Goal: Find specific page/section

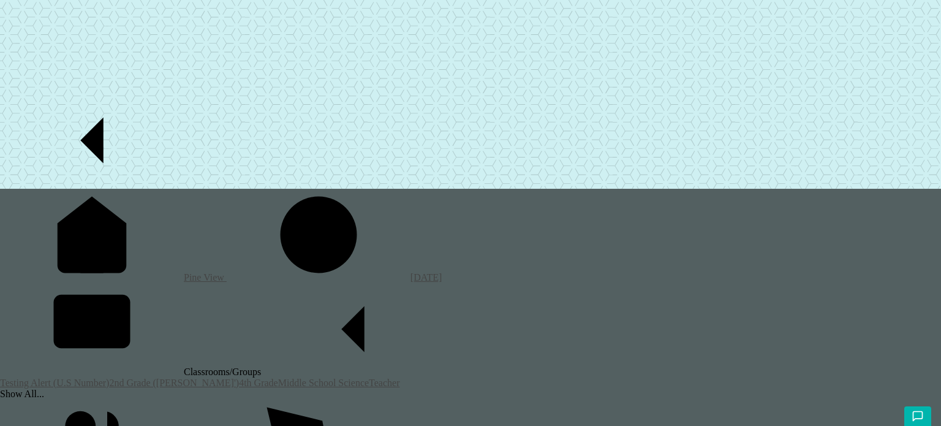
scroll to position [206, 0]
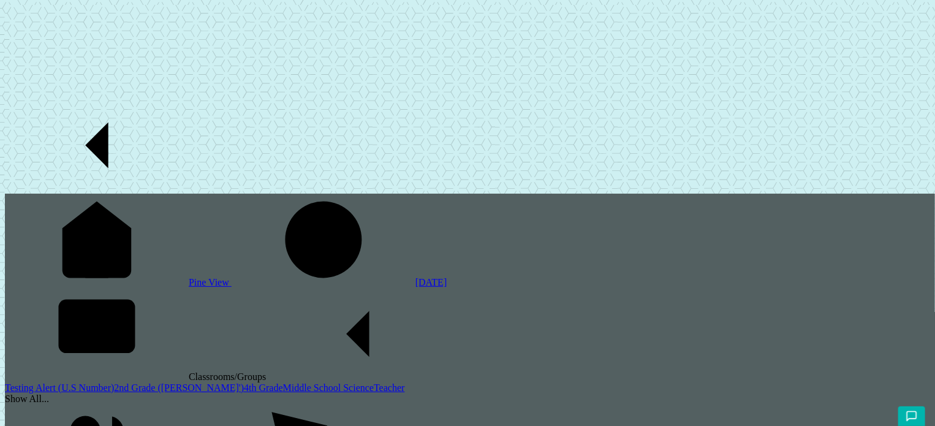
click at [114, 382] on link "2nd Grade ([PERSON_NAME]')" at bounding box center [179, 387] width 130 height 10
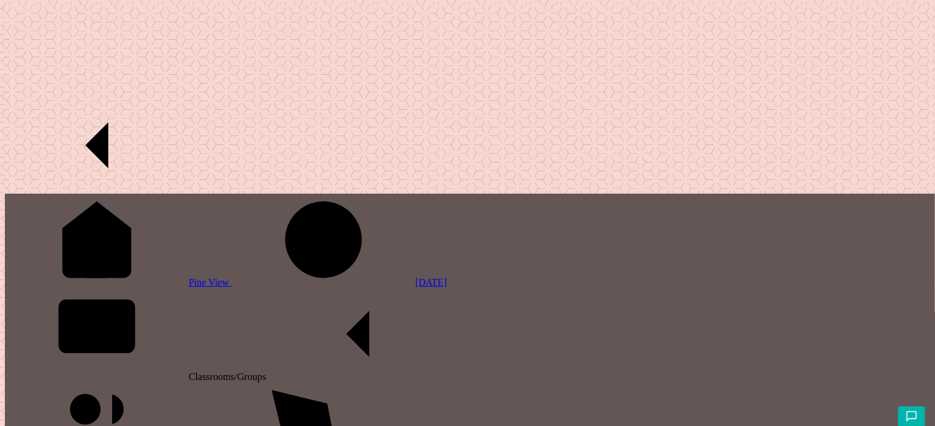
scroll to position [0, 0]
